Goal: Task Accomplishment & Management: Manage account settings

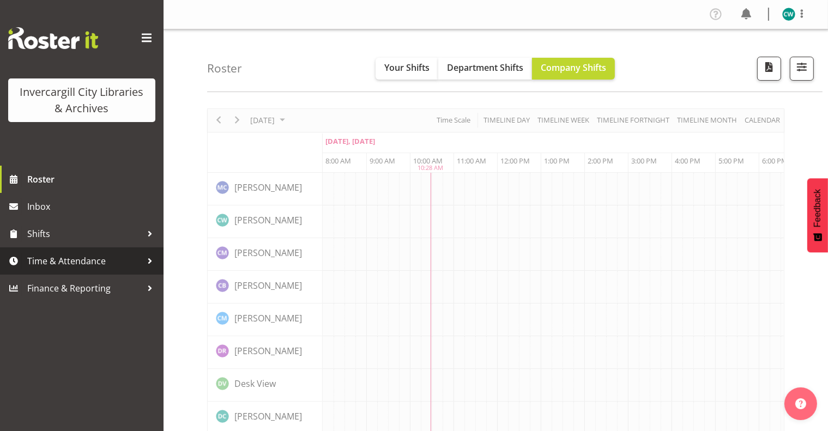
click at [151, 262] on div at bounding box center [150, 261] width 16 height 16
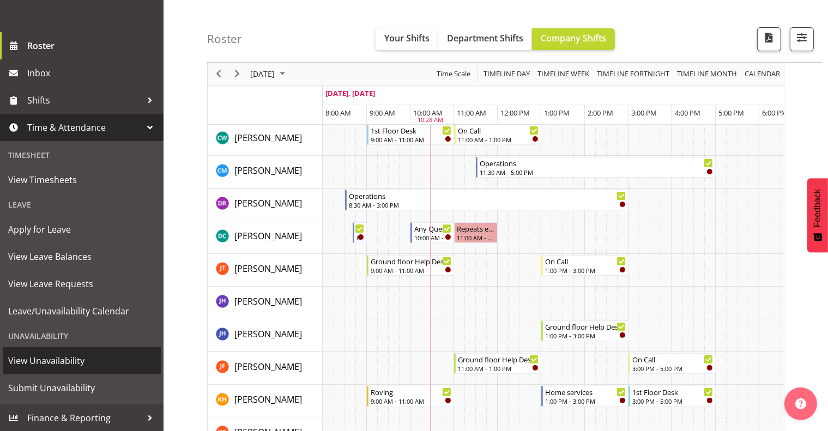
scroll to position [164, 0]
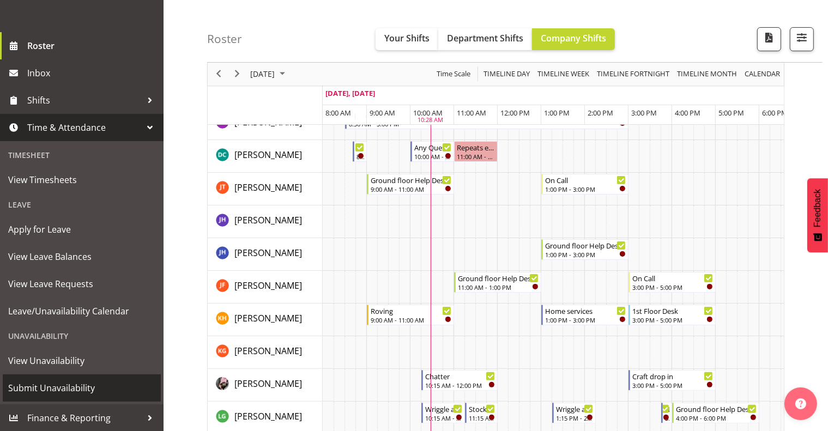
click at [77, 387] on span "Submit Unavailability" at bounding box center [81, 388] width 147 height 16
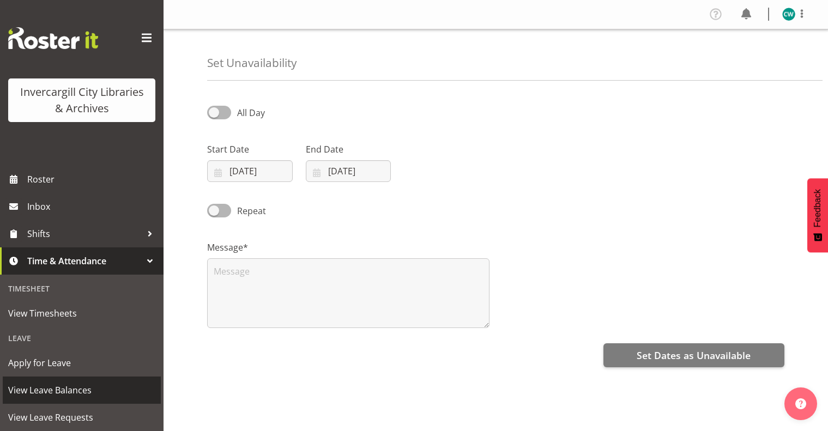
select select "9"
select select "2025"
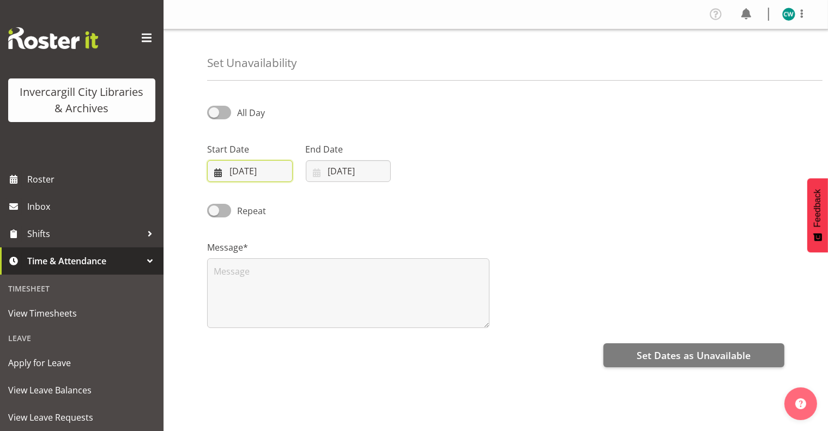
click at [266, 167] on input "06/10/2025" at bounding box center [250, 171] width 86 height 22
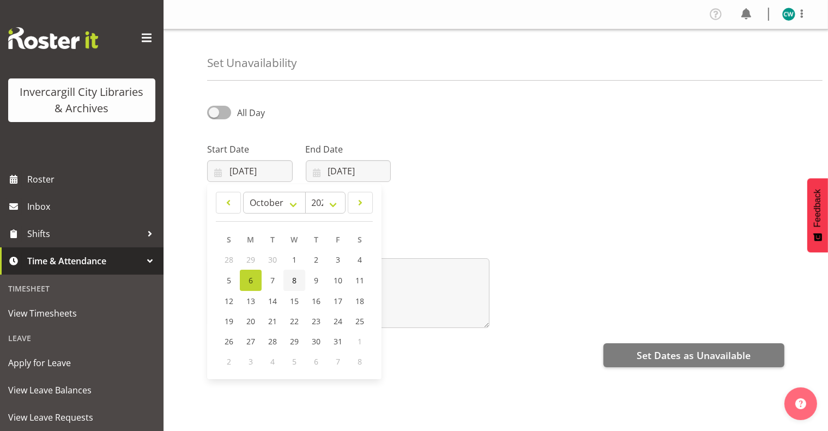
click at [294, 283] on span "8" at bounding box center [294, 280] width 4 height 10
type input "08/10/2025"
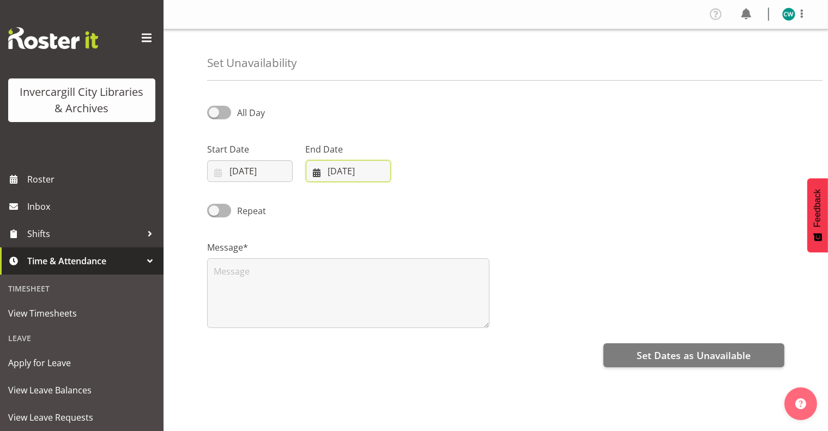
click at [366, 170] on input "06/10/2025" at bounding box center [349, 171] width 86 height 22
click at [395, 281] on link "8" at bounding box center [393, 280] width 22 height 21
type input "08/10/2025"
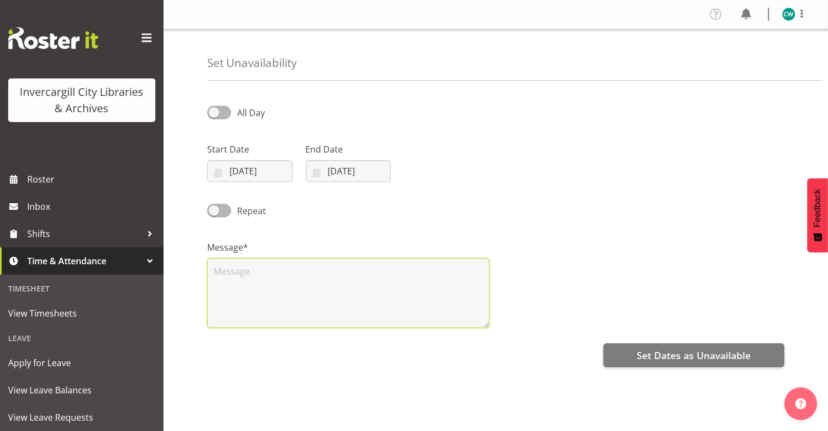
click at [362, 280] on textarea at bounding box center [348, 293] width 282 height 70
type textarea "Heritage month planning"
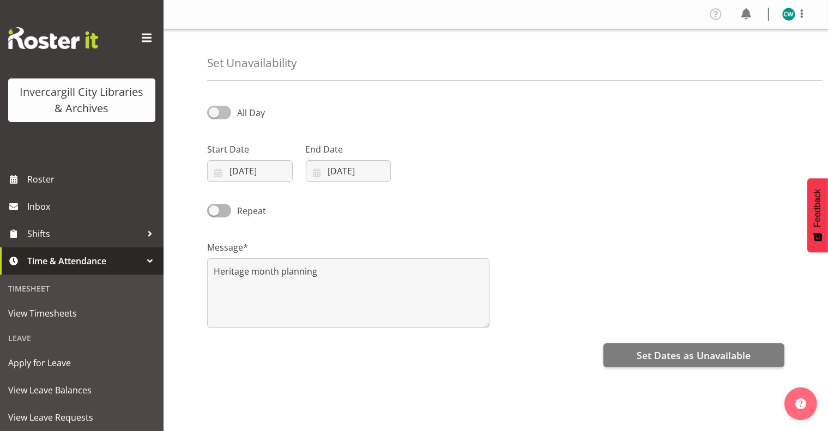
click at [219, 115] on span at bounding box center [219, 113] width 24 height 14
click at [214, 115] on input "All Day" at bounding box center [210, 112] width 7 height 7
checkbox input "true"
select select "10"
select select "28"
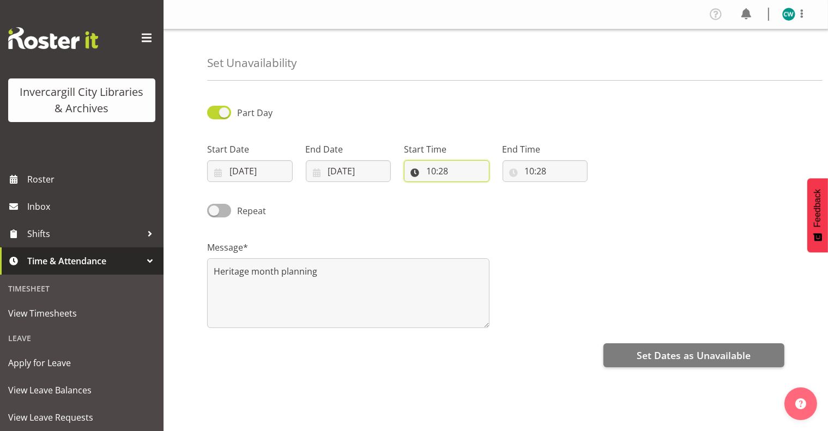
click at [415, 173] on input "10:28" at bounding box center [447, 171] width 86 height 22
click at [473, 197] on select "00 01 02 03 04 05 06 07 08 09 10 11 12 13 14 15 16 17 18 19 20 21 22 23" at bounding box center [478, 200] width 25 height 22
select select "11"
click at [466, 189] on select "00 01 02 03 04 05 06 07 08 09 10 11 12 13 14 15 16 17 18 19 20 21 22 23" at bounding box center [478, 200] width 25 height 22
type input "11:28"
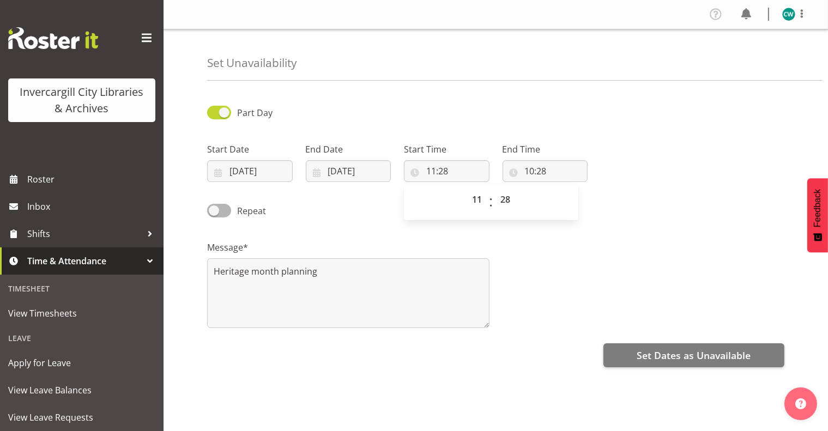
click at [475, 83] on div "Set Unavailability Part Day Start Date 08/10/2025 January February March April …" at bounding box center [496, 277] width 665 height 496
click at [460, 174] on input "11:28" at bounding box center [447, 171] width 86 height 22
click at [510, 200] on select "00 01 02 03 04 05 06 07 08 09 10 11 12 13 14 15 16 17 18 19 20 21 22 23 24 25 2…" at bounding box center [507, 200] width 25 height 22
click at [513, 197] on select "00 01 02 03 04 05 06 07 08 09 10 11 12 13 14 15 16 17 18 19 20 21 22 23 24 25 2…" at bounding box center [507, 200] width 25 height 22
select select "0"
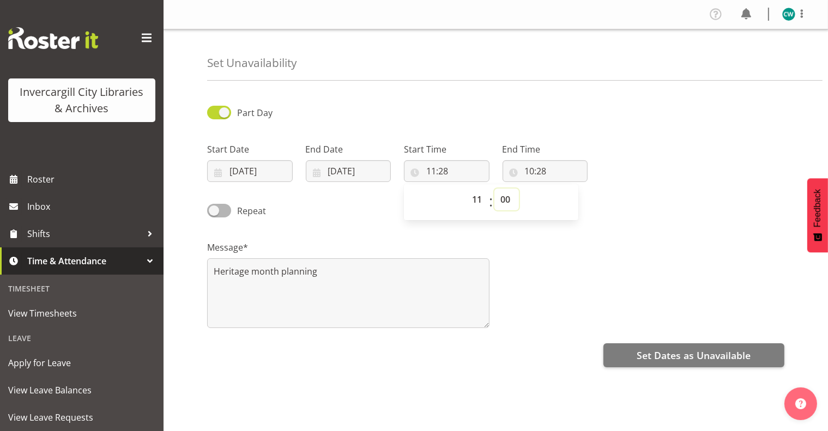
click at [495, 189] on select "00 01 02 03 04 05 06 07 08 09 10 11 12 13 14 15 16 17 18 19 20 21 22 23 24 25 2…" at bounding box center [507, 200] width 25 height 22
type input "11:00"
click at [557, 180] on input "10:28" at bounding box center [546, 171] width 86 height 22
click at [572, 200] on select "00 01 02 03 04 05 06 07 08 09 10 11 12 13 14 15 16 17 18 19 20 21 22 23" at bounding box center [577, 200] width 25 height 22
select select "12"
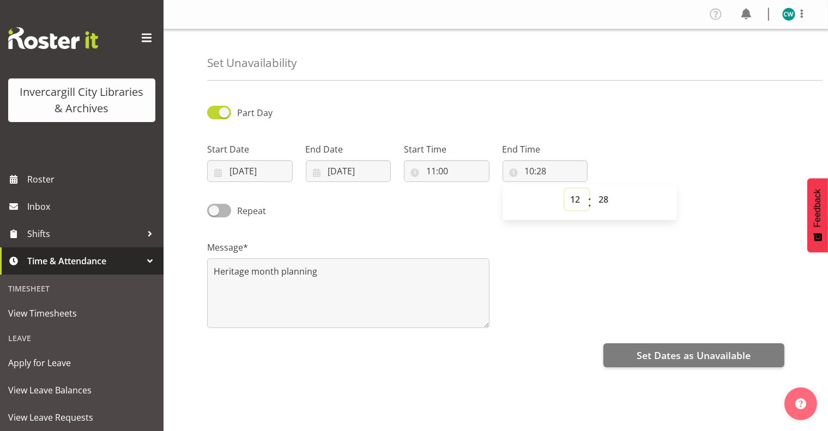
click at [565, 189] on select "00 01 02 03 04 05 06 07 08 09 10 11 12 13 14 15 16 17 18 19 20 21 22 23" at bounding box center [577, 200] width 25 height 22
type input "12:28"
click at [602, 203] on select "00 01 02 03 04 05 06 07 08 09 10 11 12 13 14 15 16 17 18 19 20 21 22 23 24 25 2…" at bounding box center [605, 200] width 25 height 22
select select "0"
click at [593, 189] on select "00 01 02 03 04 05 06 07 08 09 10 11 12 13 14 15 16 17 18 19 20 21 22 23 24 25 2…" at bounding box center [605, 200] width 25 height 22
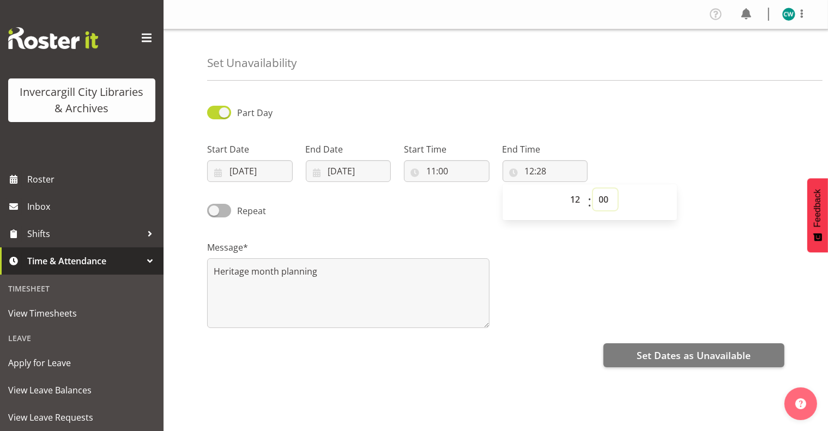
type input "12:00"
click at [691, 155] on div "Start Date 08/10/2025 January February March April May June July August Septemb…" at bounding box center [496, 158] width 591 height 61
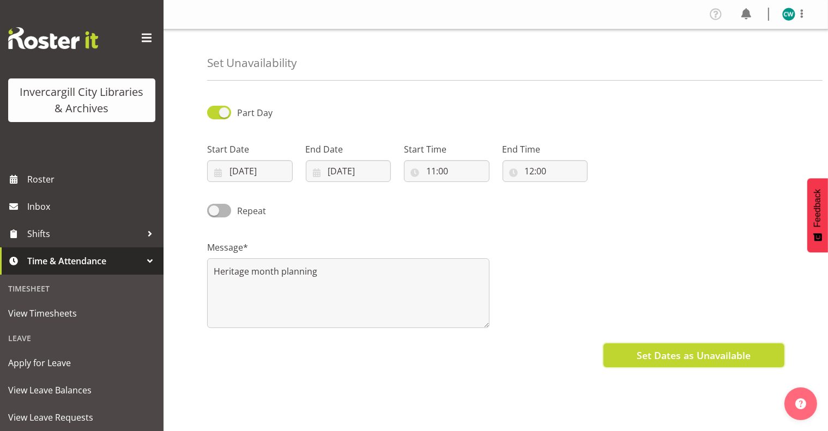
click at [697, 356] on span "Set Dates as Unavailable" at bounding box center [694, 355] width 114 height 14
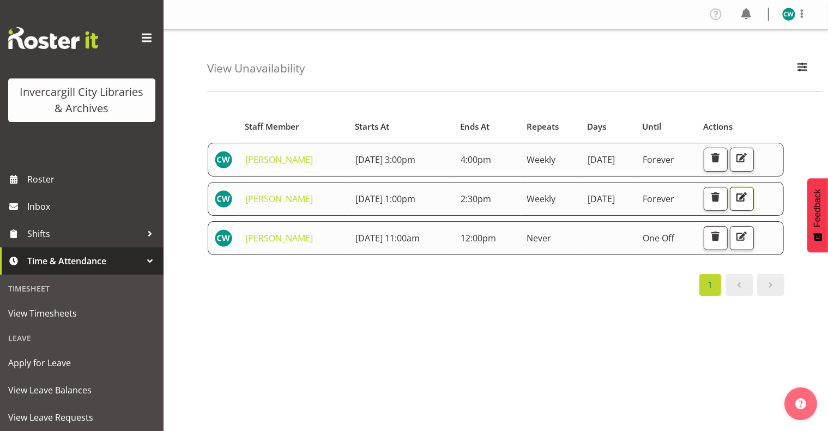
click at [749, 196] on span "button" at bounding box center [742, 197] width 14 height 14
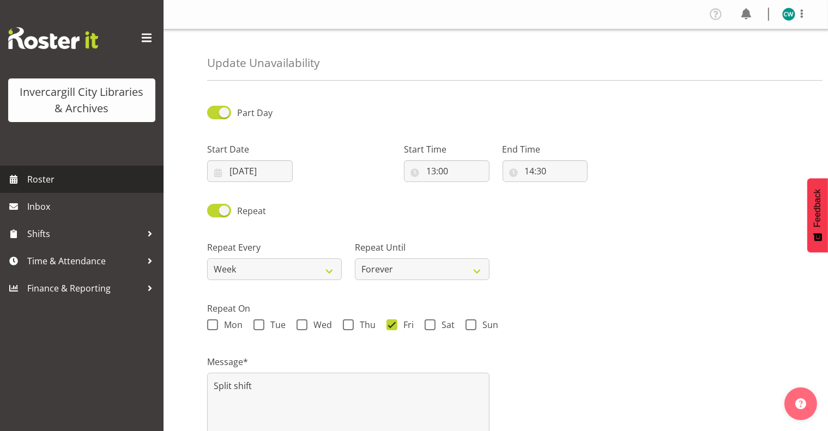
click at [39, 177] on span "Roster" at bounding box center [92, 179] width 131 height 16
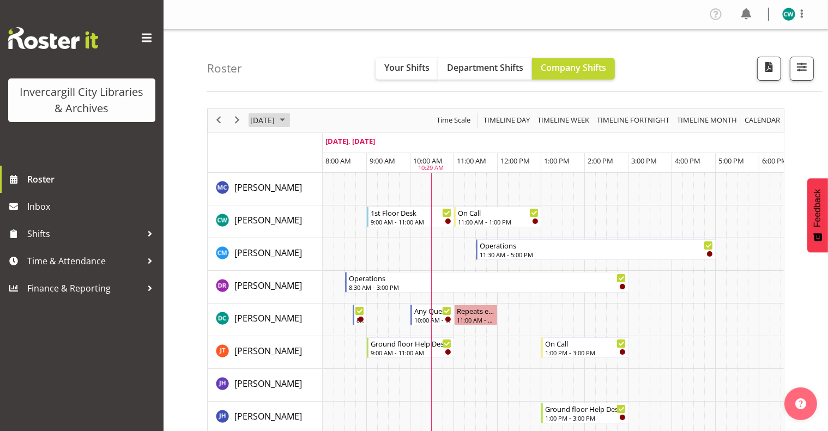
click at [289, 120] on span "October 2025" at bounding box center [282, 120] width 13 height 14
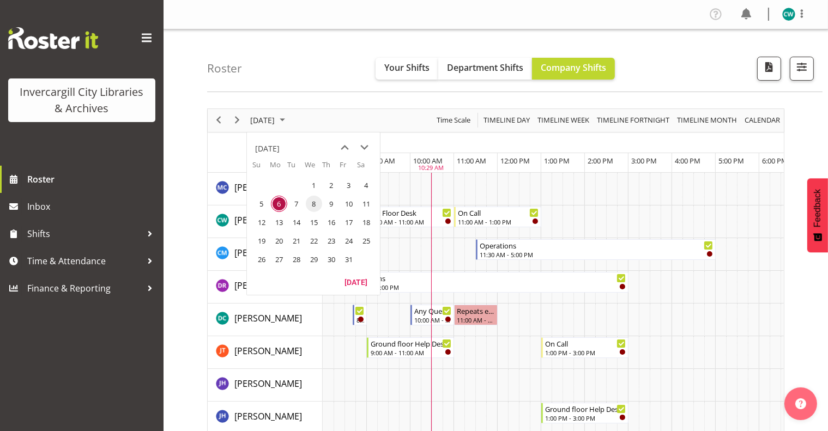
click at [316, 202] on span "8" at bounding box center [314, 204] width 16 height 16
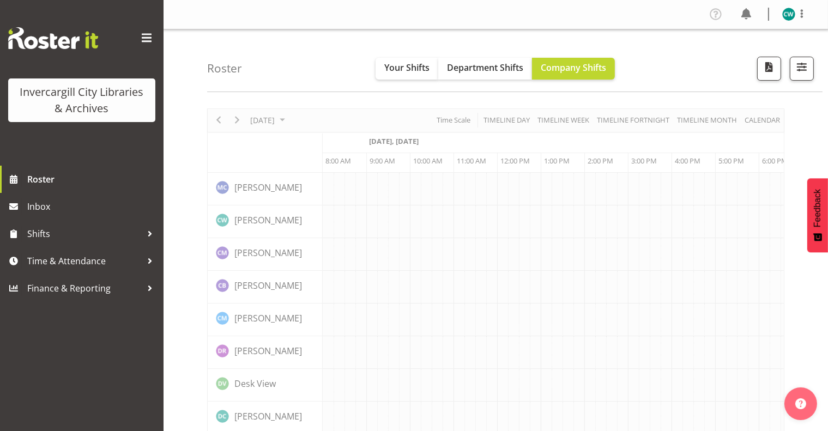
scroll to position [0, 44]
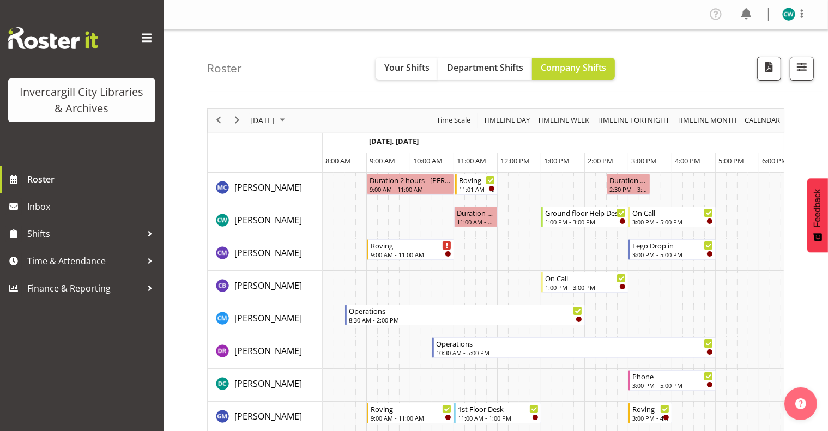
scroll to position [0, 44]
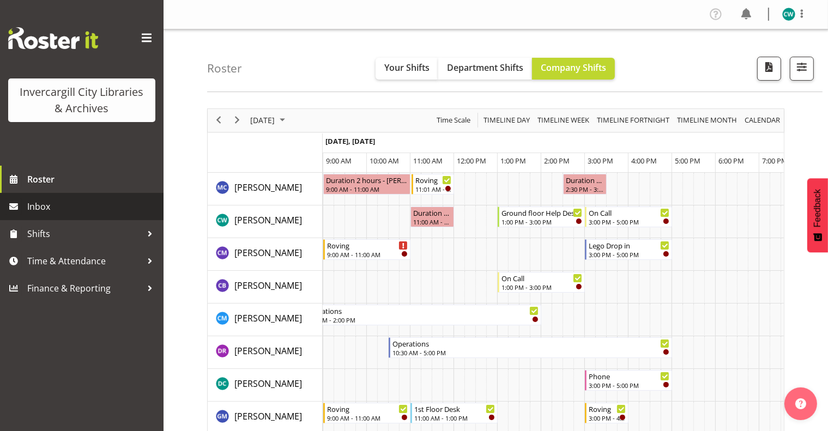
click at [37, 208] on span "Inbox" at bounding box center [92, 206] width 131 height 16
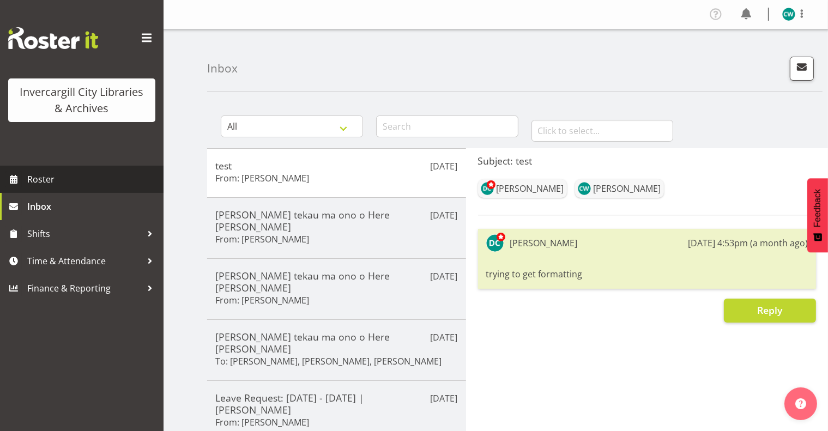
click at [68, 183] on span "Roster" at bounding box center [92, 179] width 131 height 16
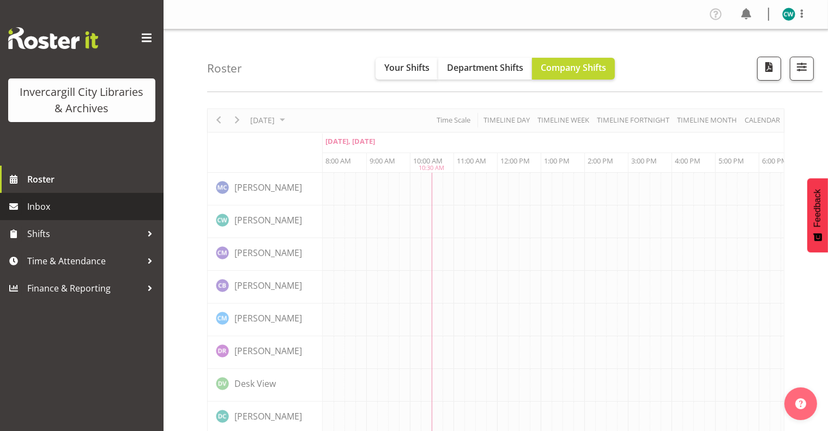
click at [68, 209] on span "Inbox" at bounding box center [92, 206] width 131 height 16
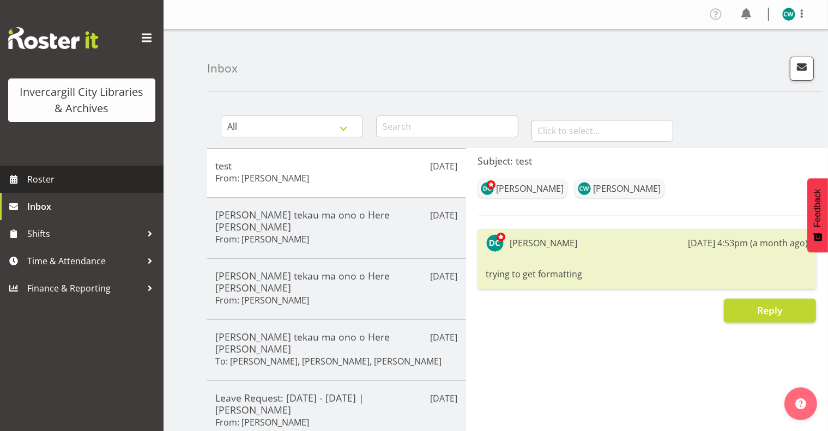
click at [55, 185] on span "Roster" at bounding box center [92, 179] width 131 height 16
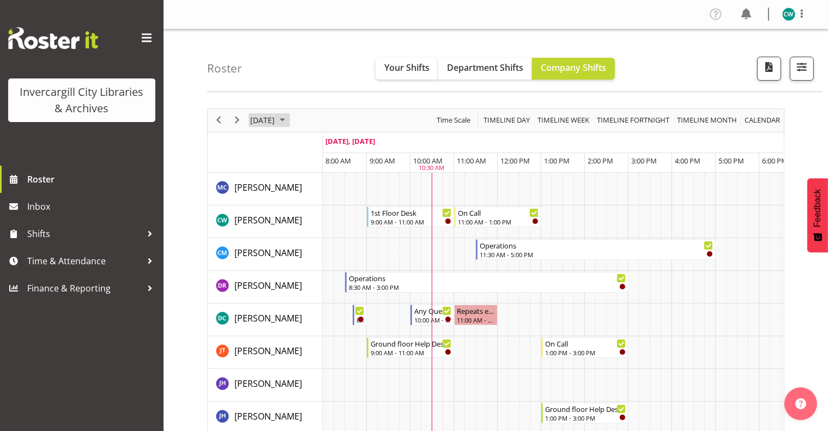
click at [289, 121] on span "October 2025" at bounding box center [282, 120] width 13 height 14
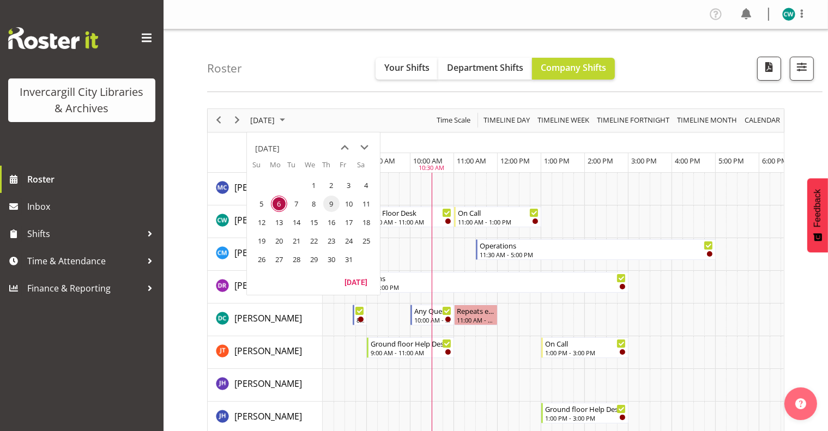
click at [333, 203] on span "9" at bounding box center [331, 204] width 16 height 16
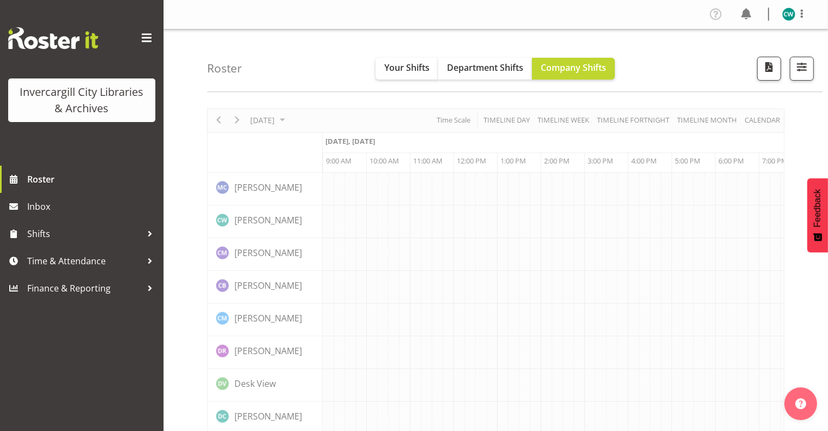
scroll to position [0, 44]
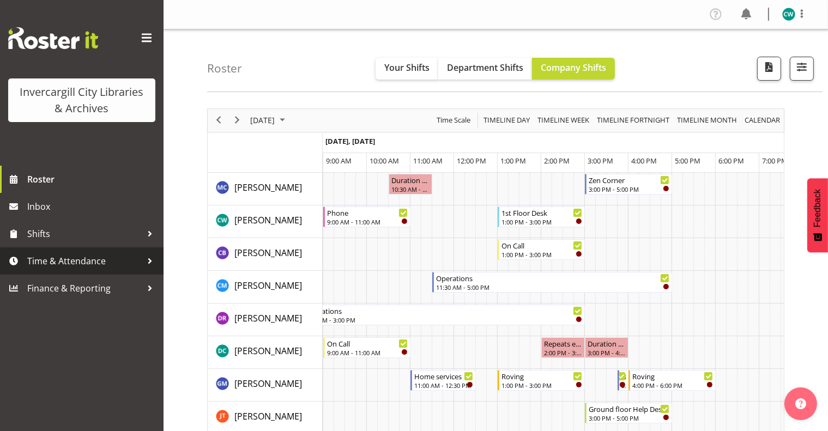
click at [117, 260] on span "Time & Attendance" at bounding box center [84, 261] width 115 height 16
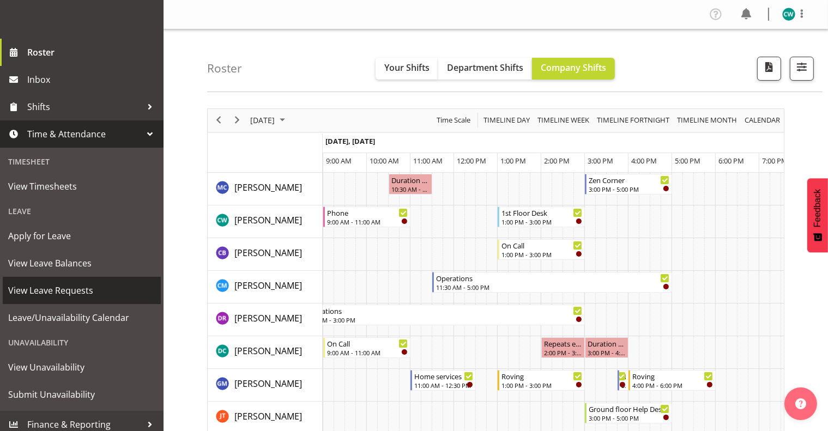
scroll to position [134, 0]
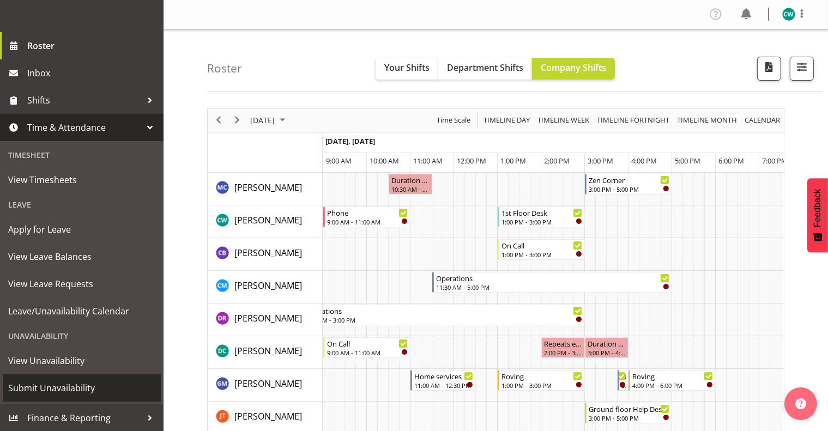
click at [66, 387] on span "Submit Unavailability" at bounding box center [81, 388] width 147 height 16
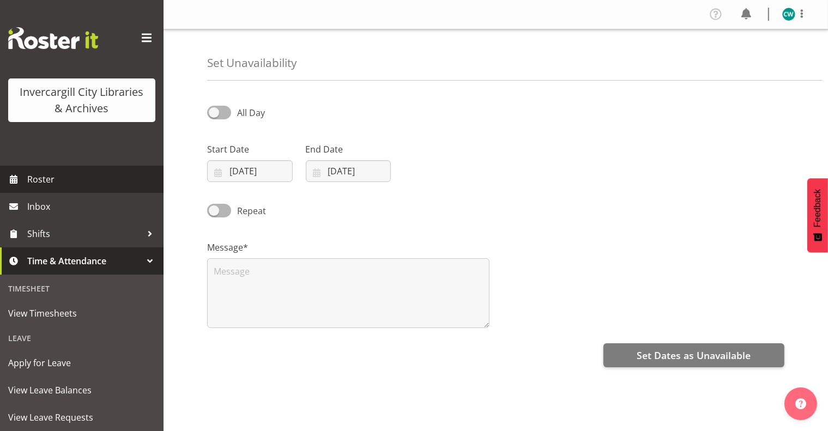
click at [65, 183] on span "Roster" at bounding box center [92, 179] width 131 height 16
